Goal: Communication & Community: Ask a question

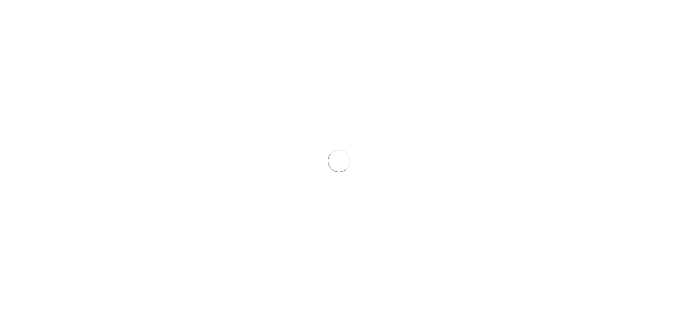
scroll to position [2176, 0]
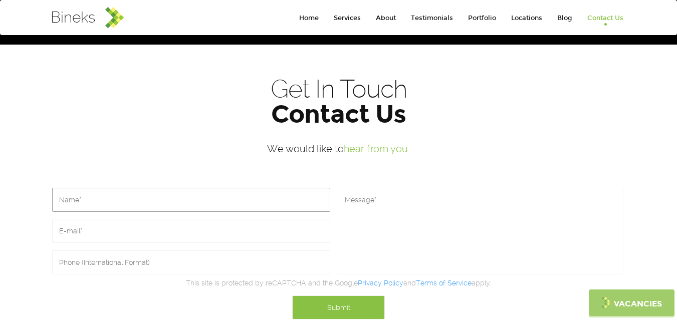
click at [120, 188] on input "text" at bounding box center [191, 200] width 278 height 24
type input "[PERSON_NAME]"
type input "[PERSON_NAME][EMAIL_ADDRESS][PERSON_NAME][DOMAIN_NAME]"
type input "0281 687 3513"
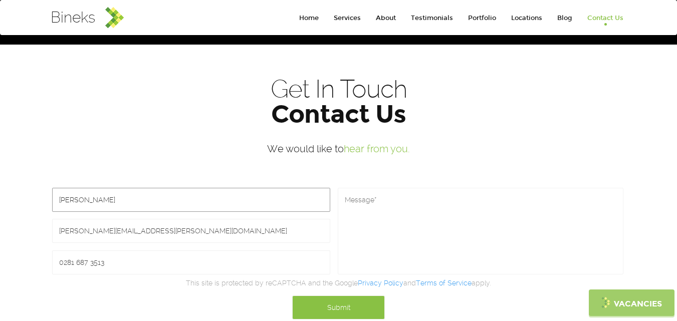
click at [129, 188] on input "[PERSON_NAME]" at bounding box center [191, 200] width 278 height 24
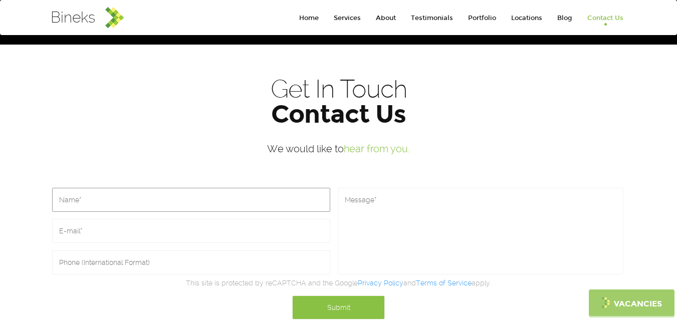
click at [130, 188] on input "text" at bounding box center [191, 200] width 278 height 24
type input "[PERSON_NAME]"
type input "[PERSON_NAME][EMAIL_ADDRESS][PERSON_NAME][DOMAIN_NAME]"
type input "2816873513"
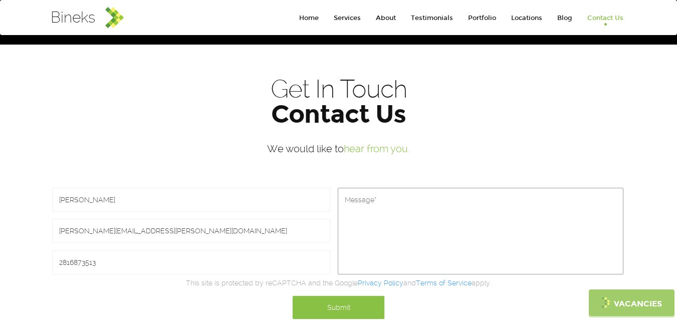
click at [411, 224] on textarea at bounding box center [481, 231] width 286 height 87
paste textarea "Hi, If your services focus on cloud migration, digital transformation, or legac…"
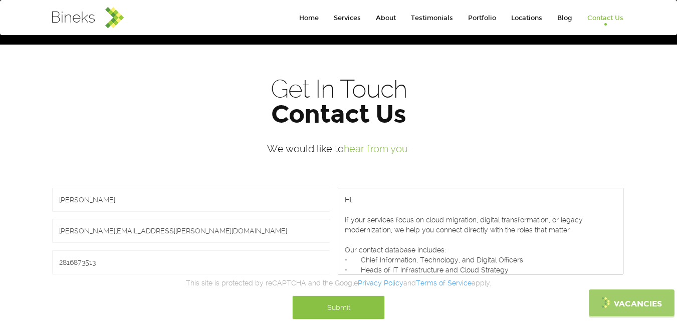
scroll to position [90, 0]
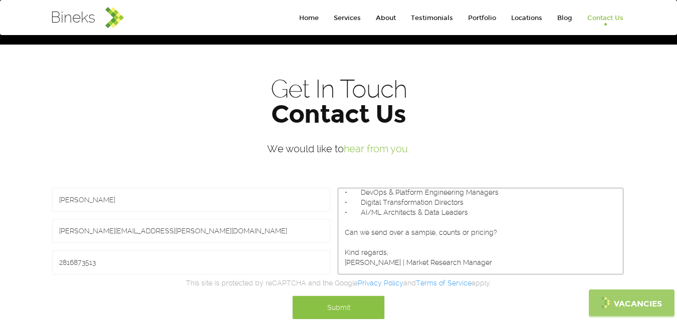
type textarea "Hi, If your services focus on cloud migration, digital transformation, or legac…"
click at [324, 296] on input "Submit" at bounding box center [338, 308] width 93 height 24
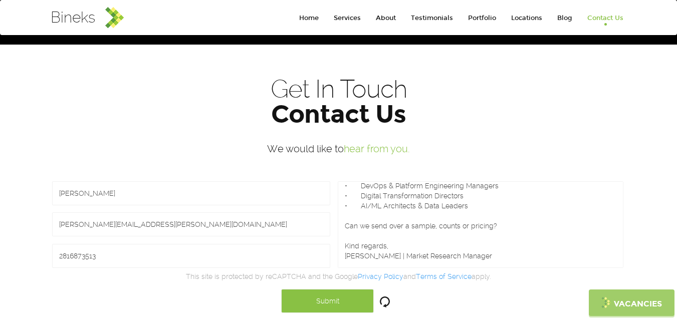
click at [315, 301] on div "Submit" at bounding box center [339, 301] width 572 height 39
